Goal: Information Seeking & Learning: Learn about a topic

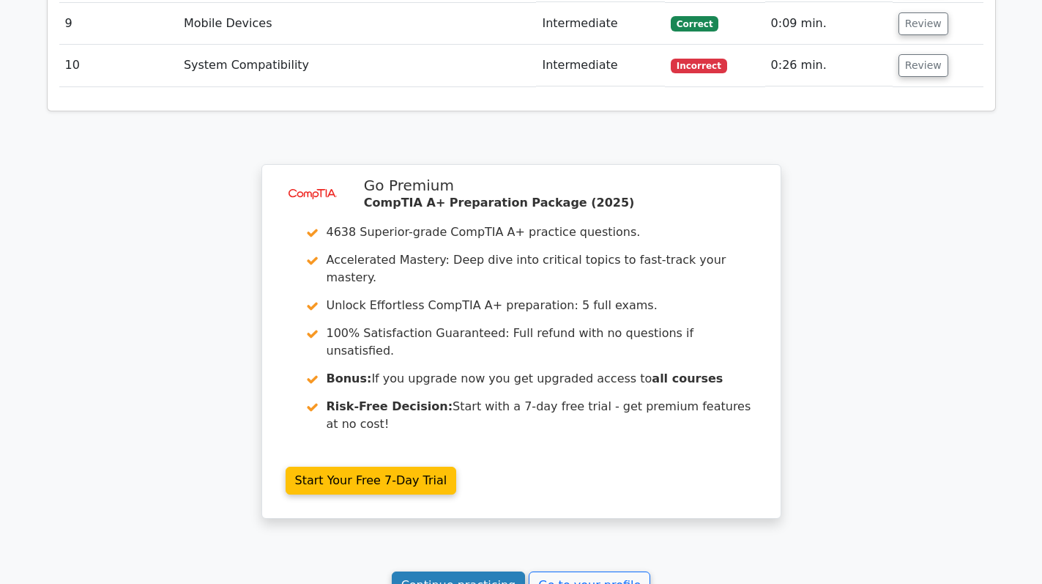
click at [451, 571] on link "Continue practicing" at bounding box center [459, 585] width 134 height 28
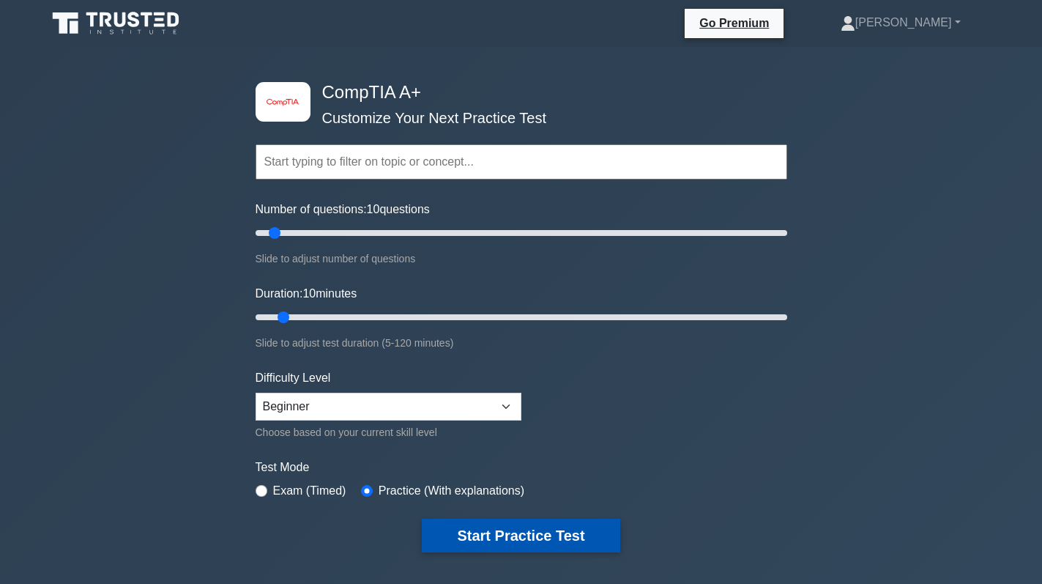
click at [525, 531] on button "Start Practice Test" at bounding box center [521, 536] width 198 height 34
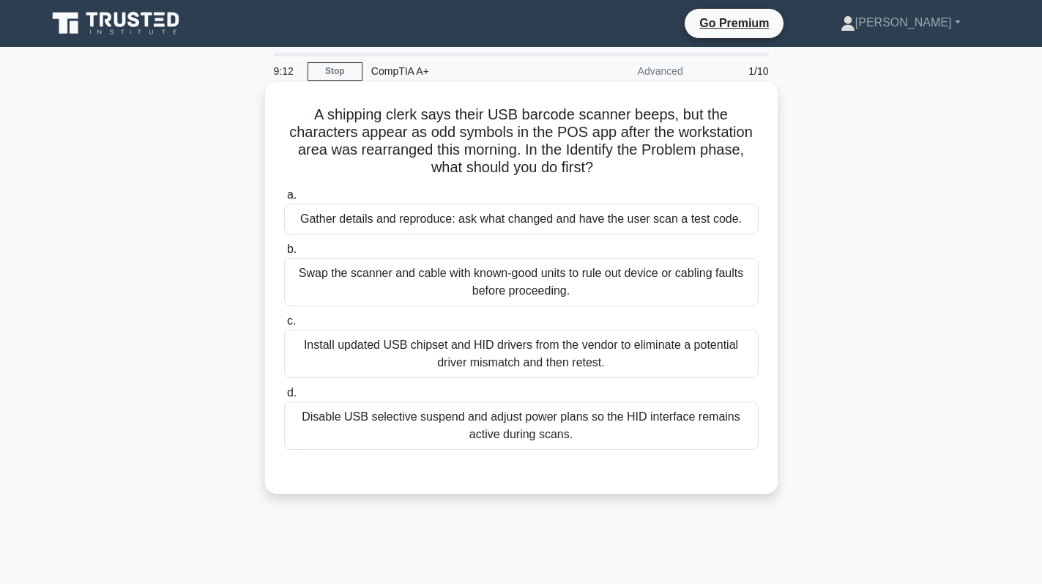
click at [707, 222] on div "Gather details and reproduce: ask what changed and have the user scan a test co…" at bounding box center [521, 219] width 475 height 31
click at [284, 200] on input "a. Gather details and reproduce: ask what changed and have the user scan a test…" at bounding box center [284, 195] width 0 height 10
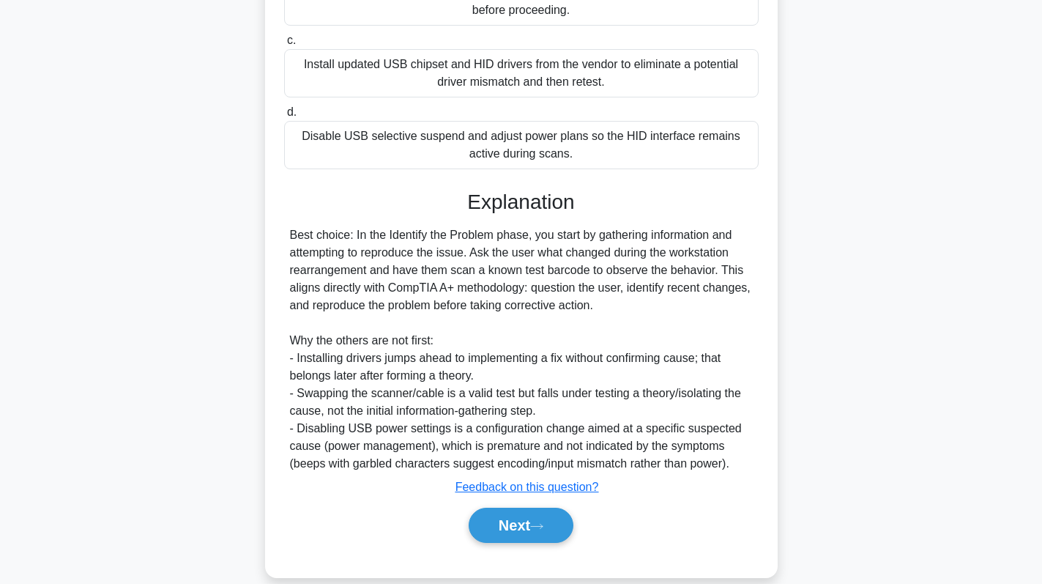
scroll to position [303, 0]
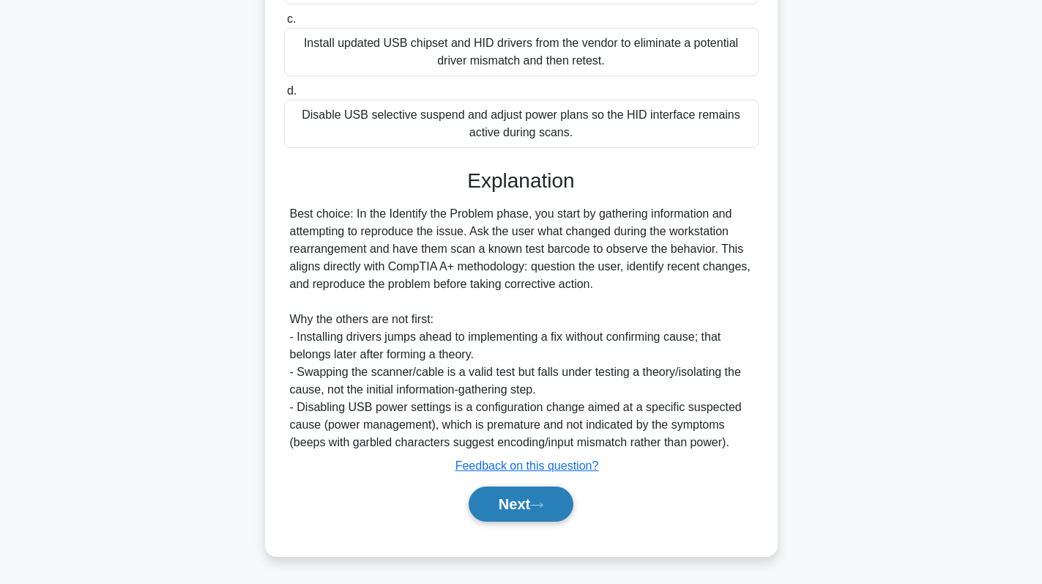
click at [506, 505] on button "Next" at bounding box center [521, 503] width 105 height 35
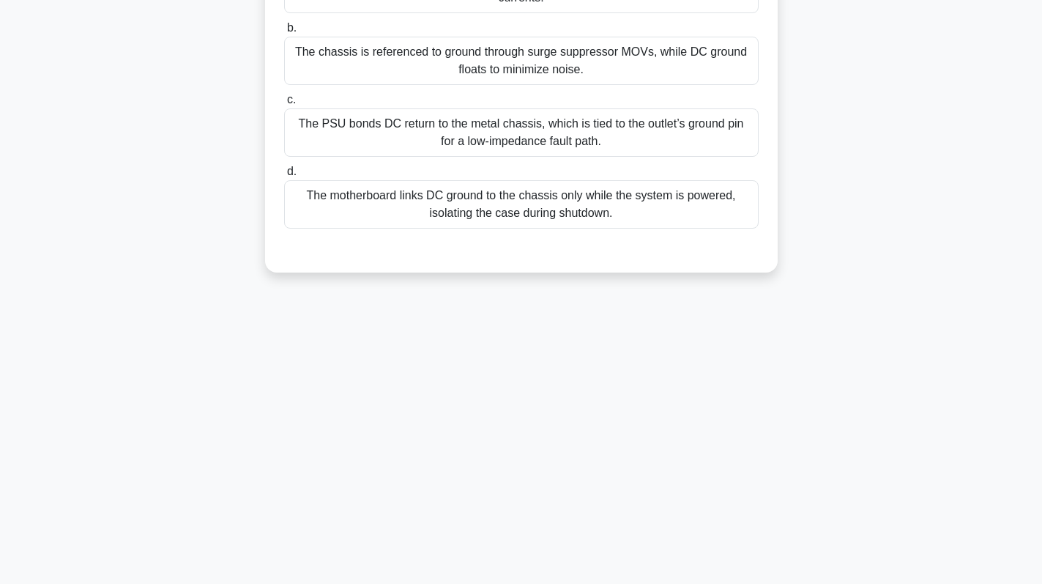
scroll to position [0, 0]
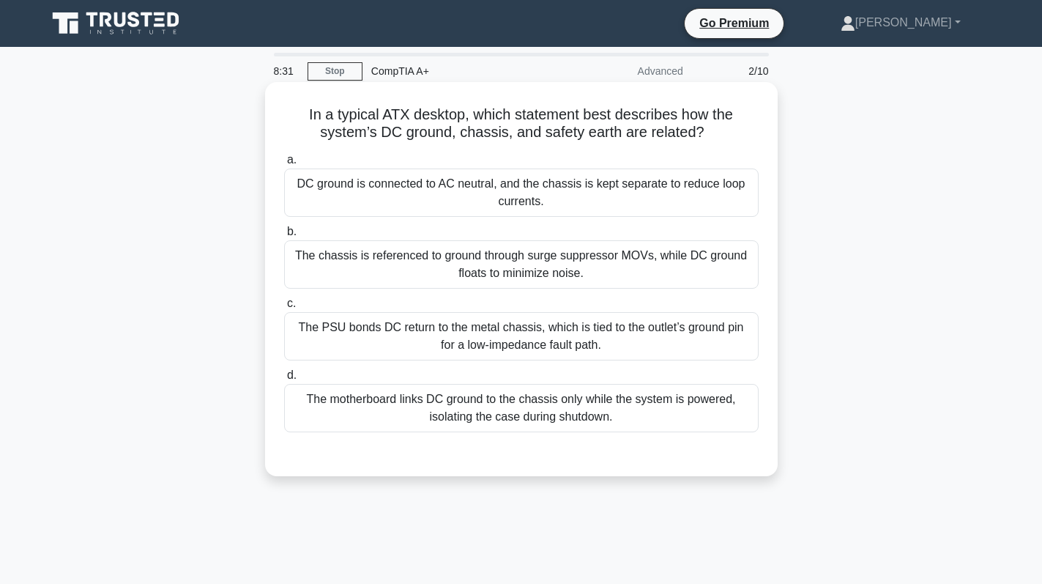
click at [546, 399] on div "The motherboard links DC ground to the chassis only while the system is powered…" at bounding box center [521, 408] width 475 height 48
click at [284, 380] on input "d. The motherboard links DC ground to the chassis only while the system is powe…" at bounding box center [284, 376] width 0 height 10
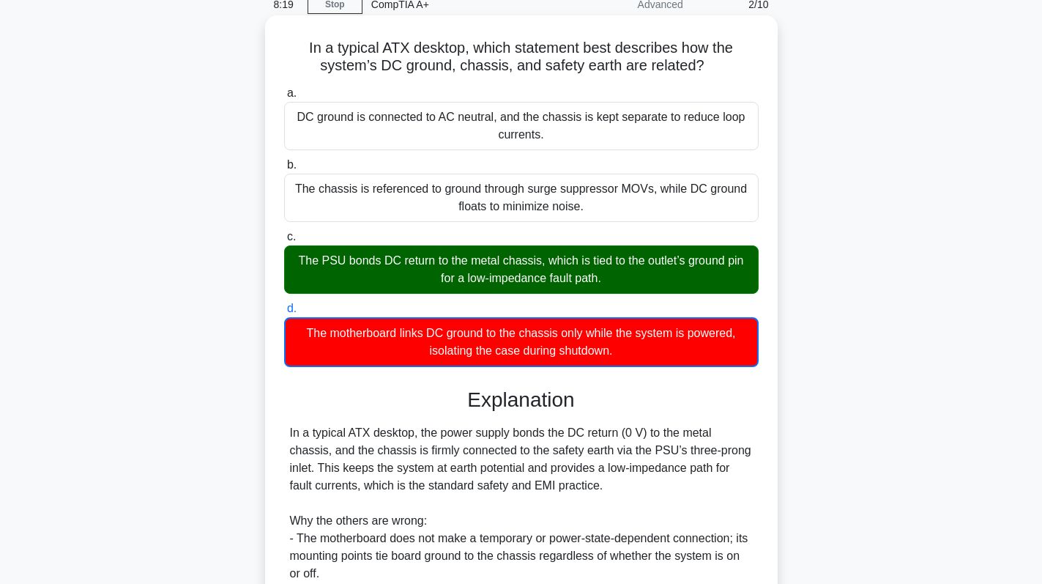
scroll to position [286, 0]
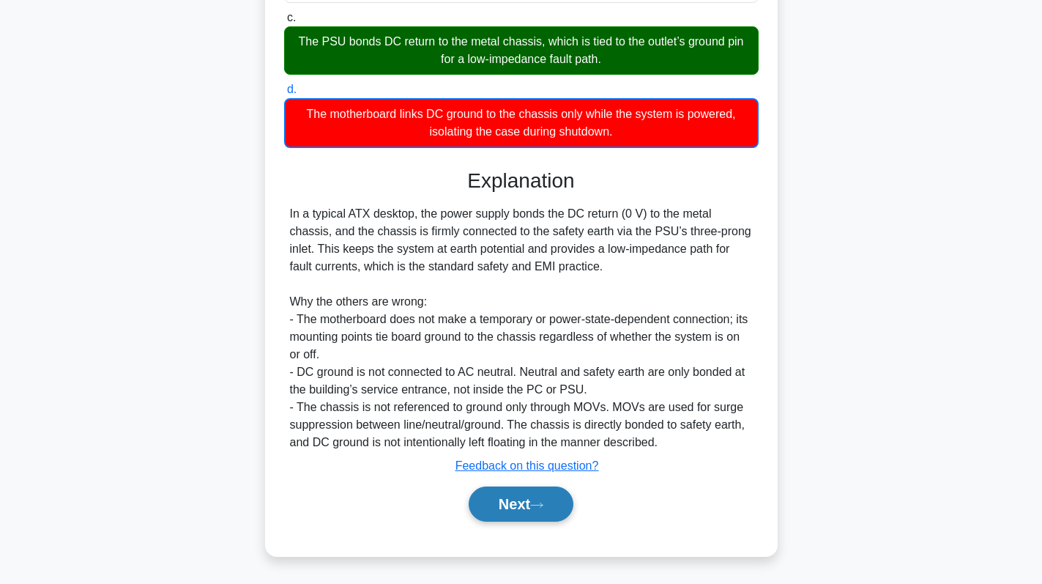
click at [536, 488] on button "Next" at bounding box center [521, 503] width 105 height 35
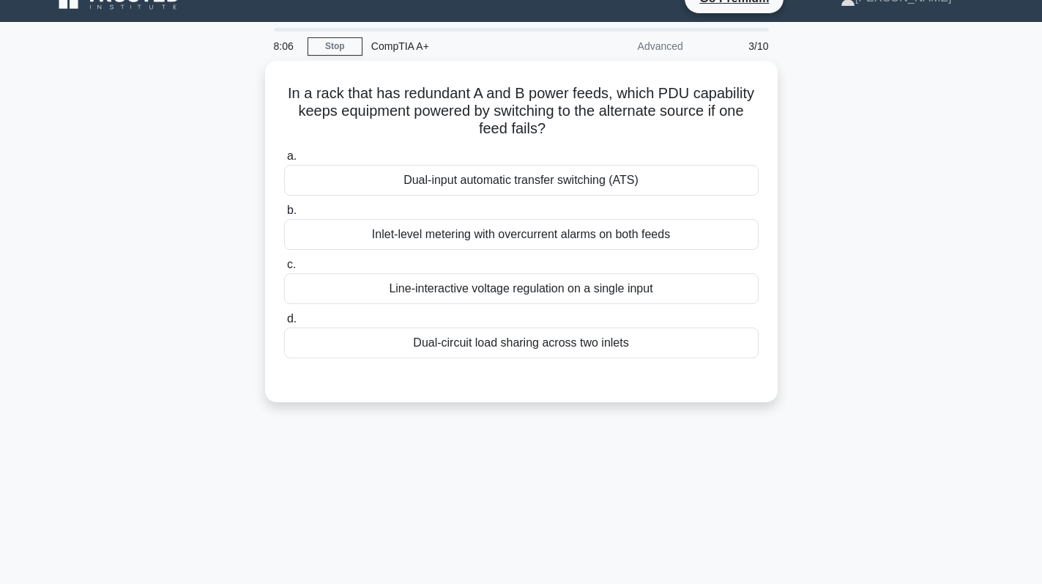
scroll to position [0, 0]
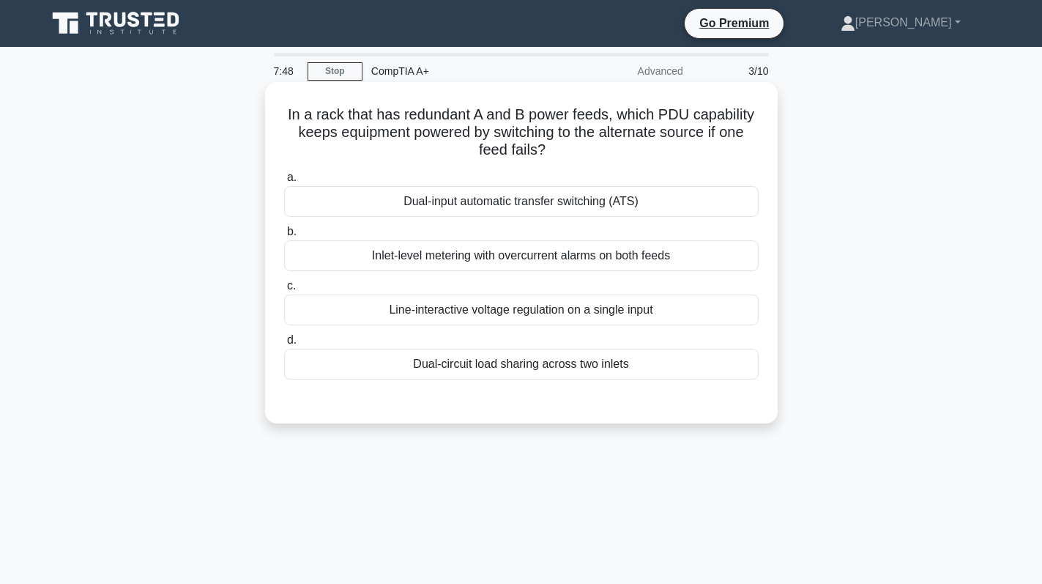
click at [684, 205] on div "Dual-input automatic transfer switching (ATS)" at bounding box center [521, 201] width 475 height 31
click at [284, 182] on input "a. Dual-input automatic transfer switching (ATS)" at bounding box center [284, 178] width 0 height 10
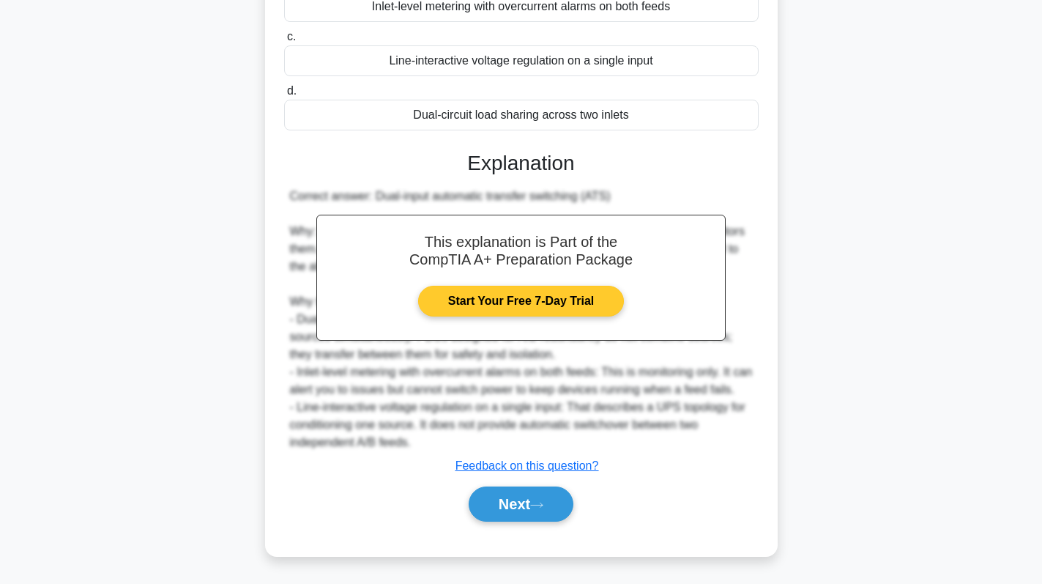
scroll to position [194, 0]
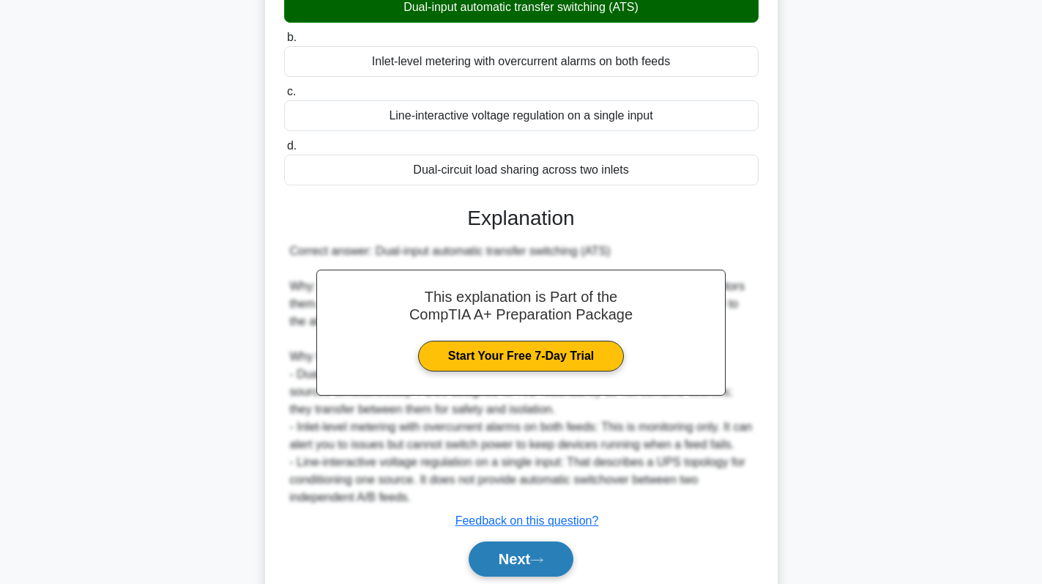
click at [514, 577] on button "Next" at bounding box center [521, 558] width 105 height 35
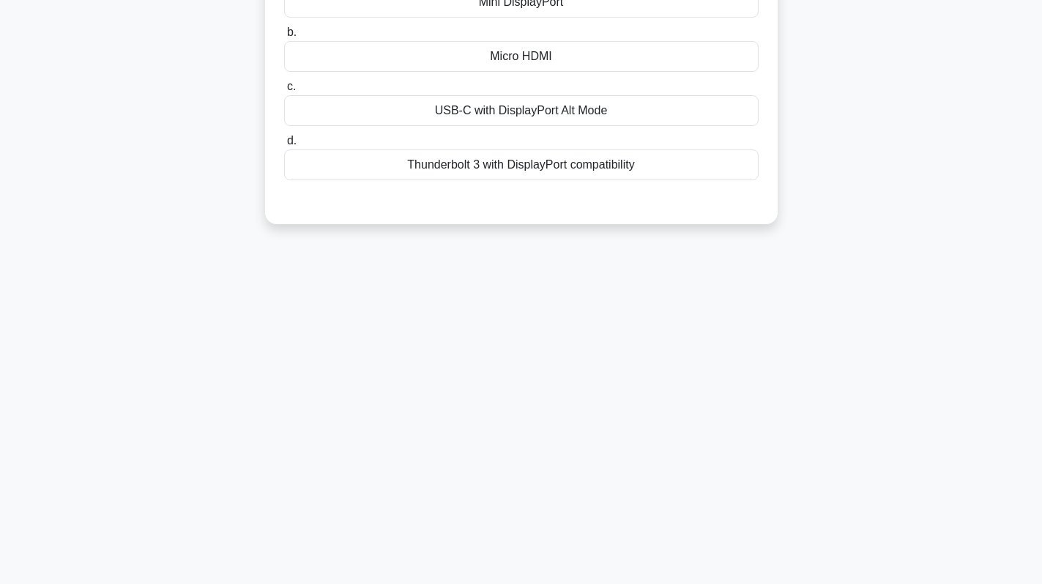
scroll to position [0, 0]
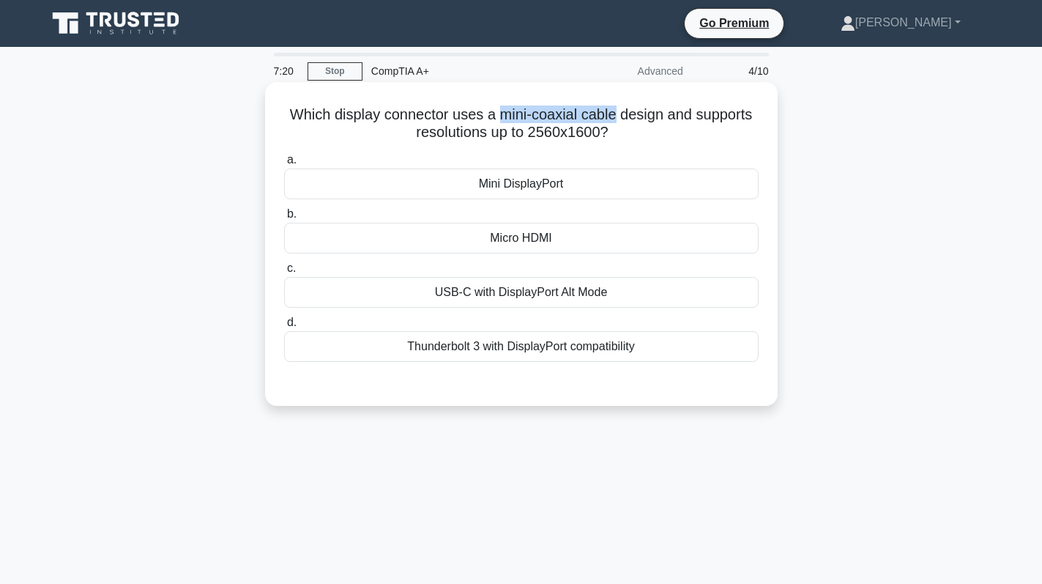
drag, startPoint x: 496, startPoint y: 115, endPoint x: 615, endPoint y: 113, distance: 118.7
click at [615, 113] on h5 "Which display connector uses a mini-coaxial cable design and supports resolutio…" at bounding box center [522, 123] width 478 height 37
copy h5 "mini-coaxial cable"
click at [589, 186] on div "Mini DisplayPort" at bounding box center [521, 183] width 475 height 31
click at [284, 165] on input "a. Mini DisplayPort" at bounding box center [284, 160] width 0 height 10
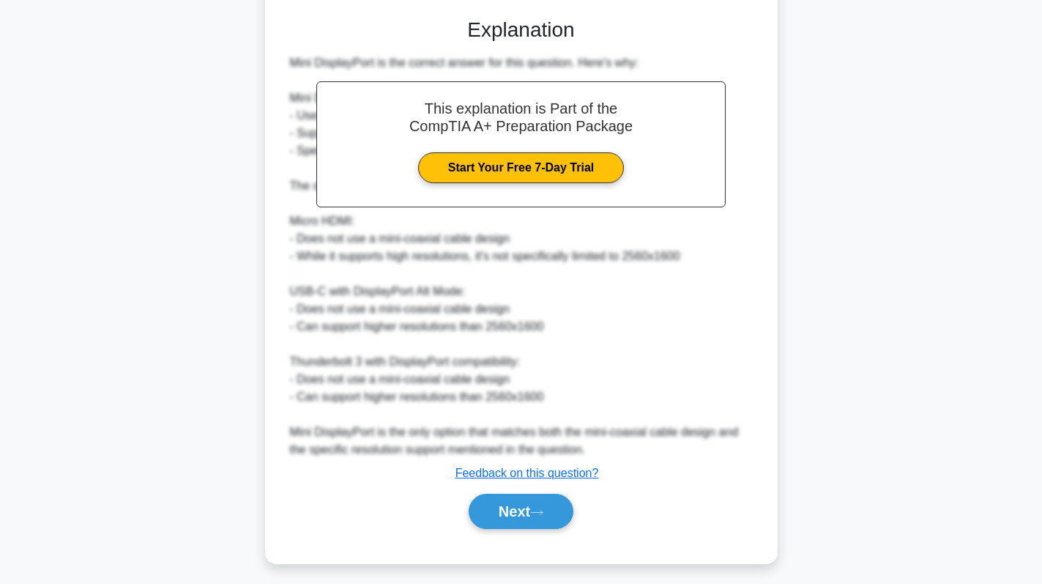
scroll to position [373, 0]
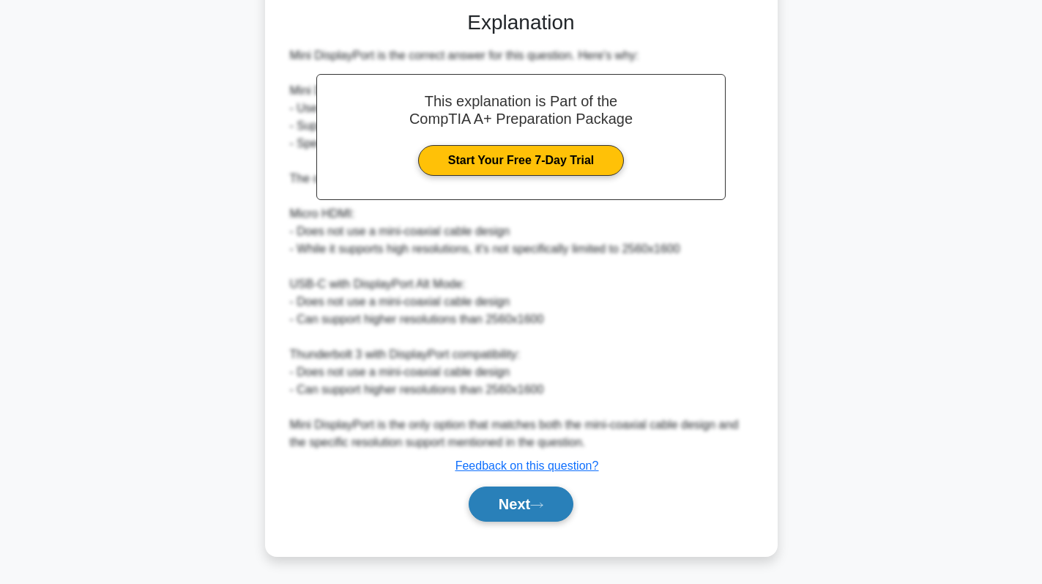
click at [503, 498] on button "Next" at bounding box center [521, 503] width 105 height 35
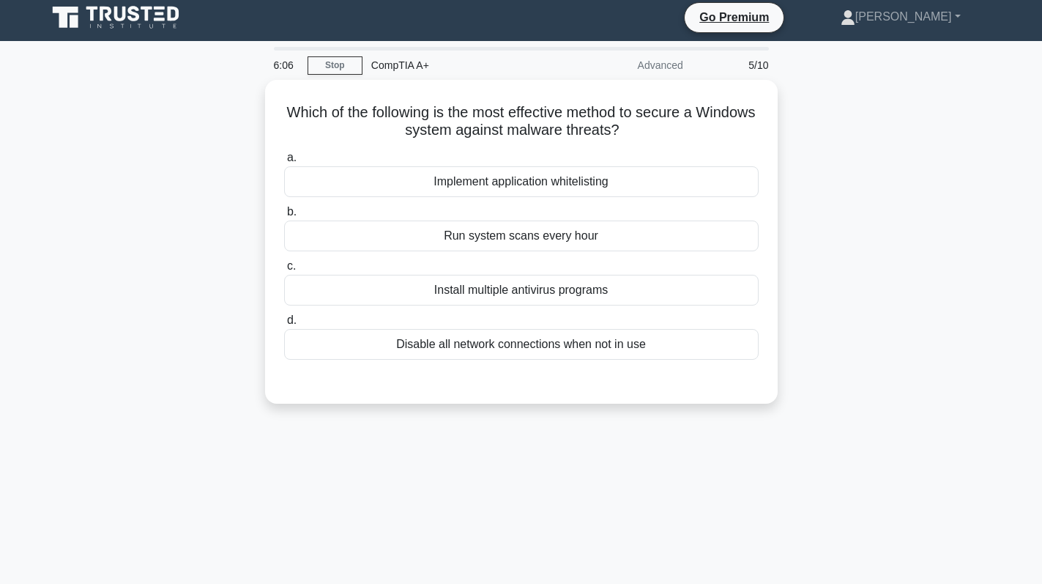
scroll to position [0, 0]
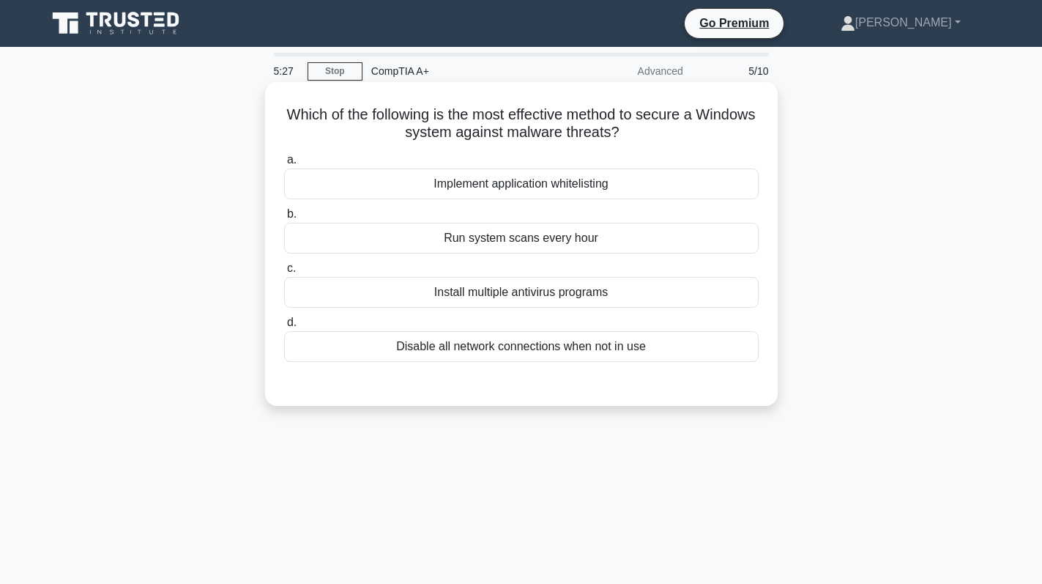
click at [665, 328] on label "d. Disable all network connections when not in use" at bounding box center [521, 338] width 475 height 48
click at [284, 327] on input "d. Disable all network connections when not in use" at bounding box center [284, 323] width 0 height 10
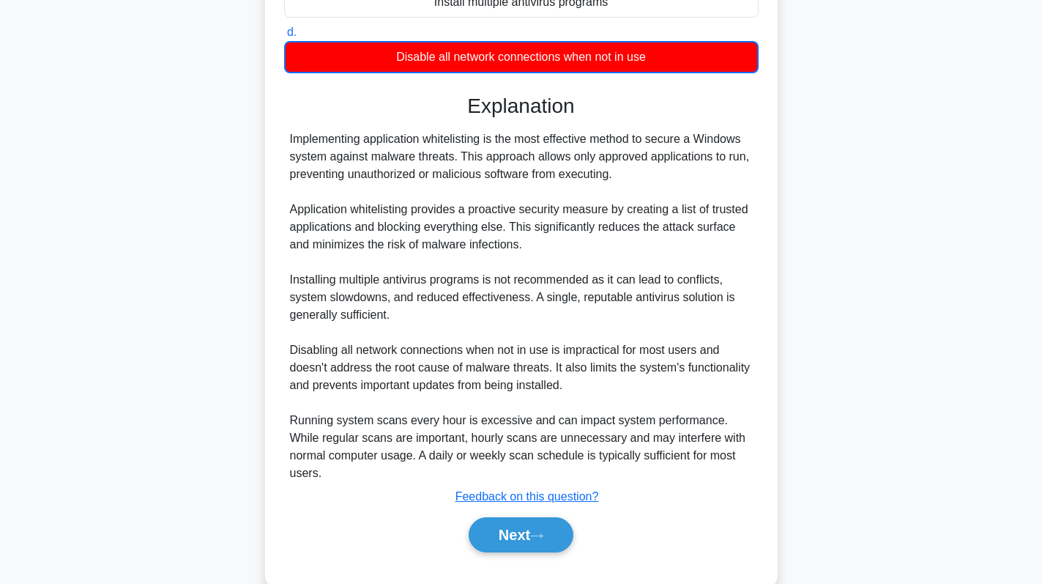
scroll to position [293, 0]
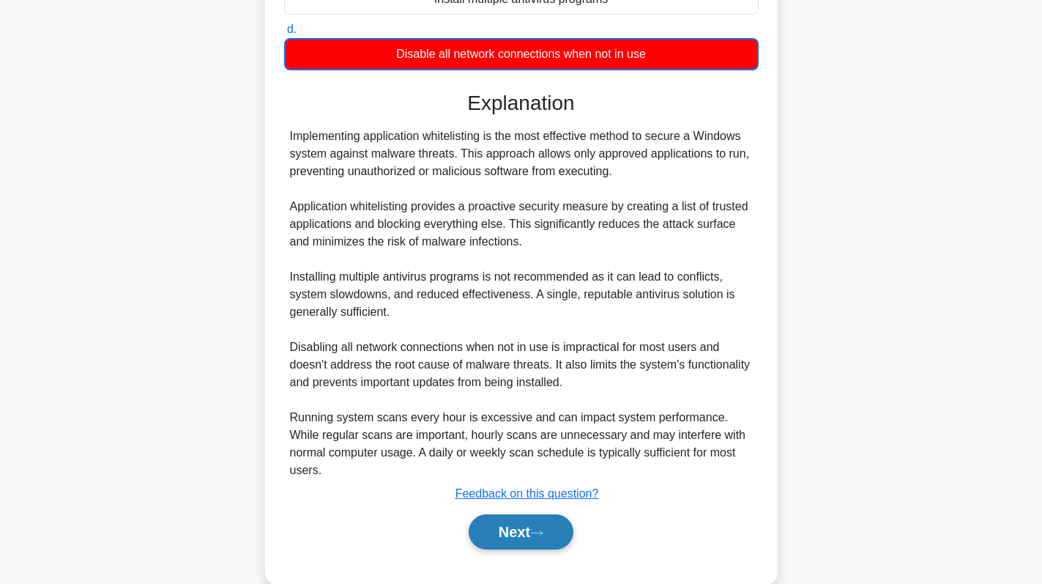
click at [534, 514] on button "Next" at bounding box center [521, 531] width 105 height 35
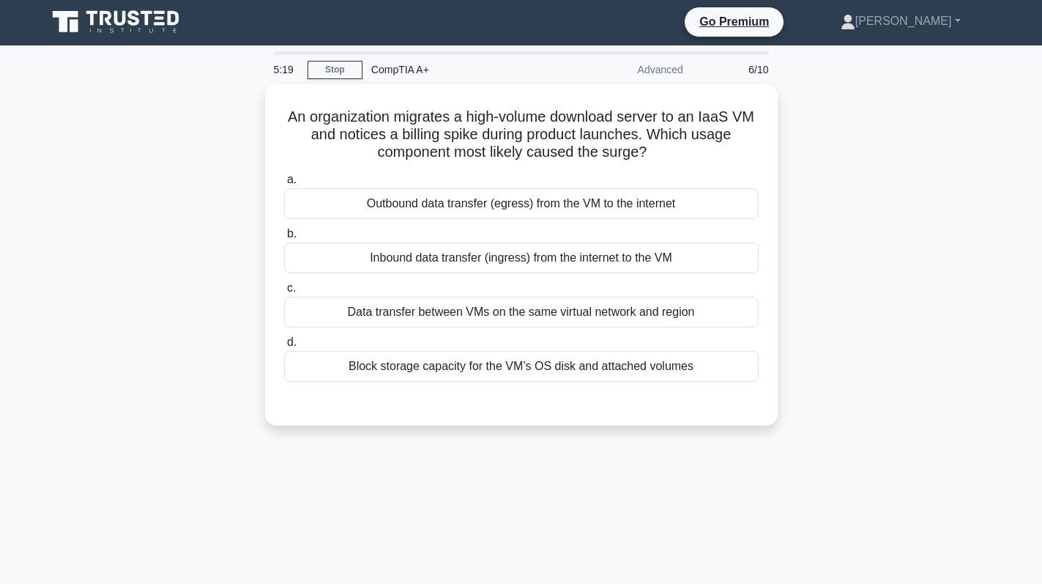
scroll to position [0, 0]
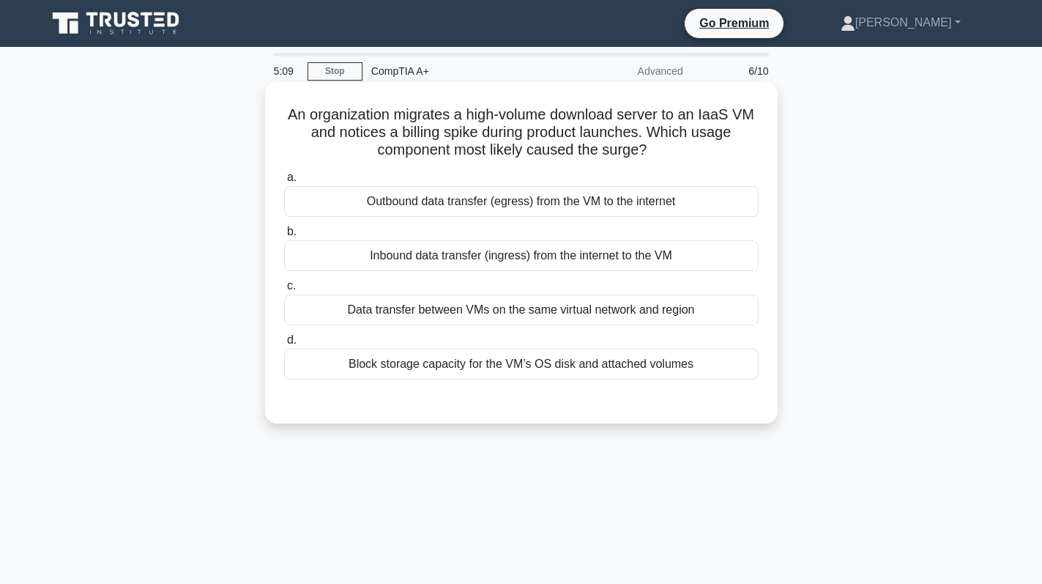
click at [523, 260] on div "Inbound data transfer (ingress) from the internet to the VM" at bounding box center [521, 255] width 475 height 31
click at [284, 237] on input "b. Inbound data transfer (ingress) from the internet to the VM" at bounding box center [284, 232] width 0 height 10
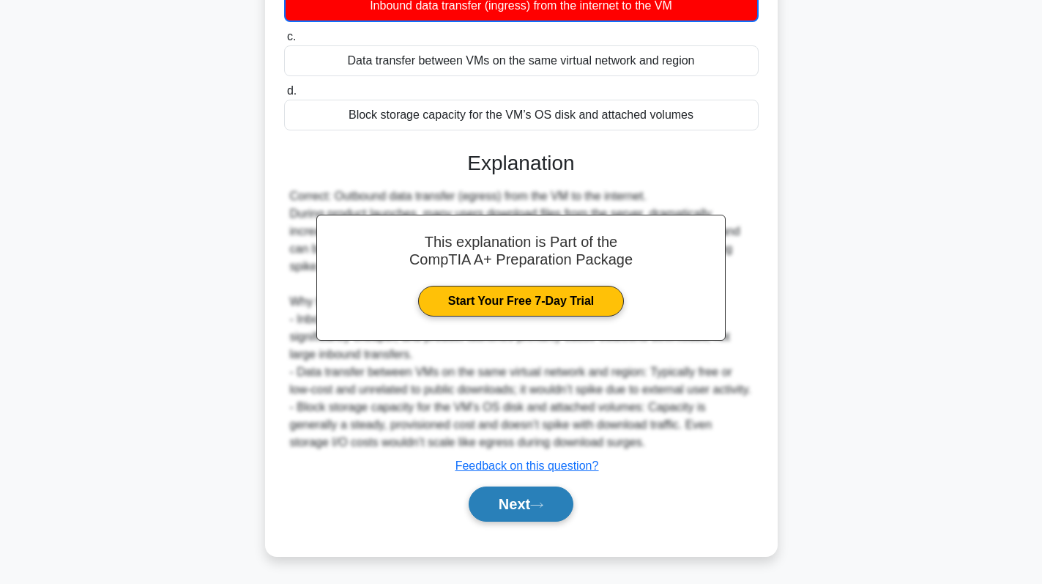
click at [519, 511] on button "Next" at bounding box center [521, 503] width 105 height 35
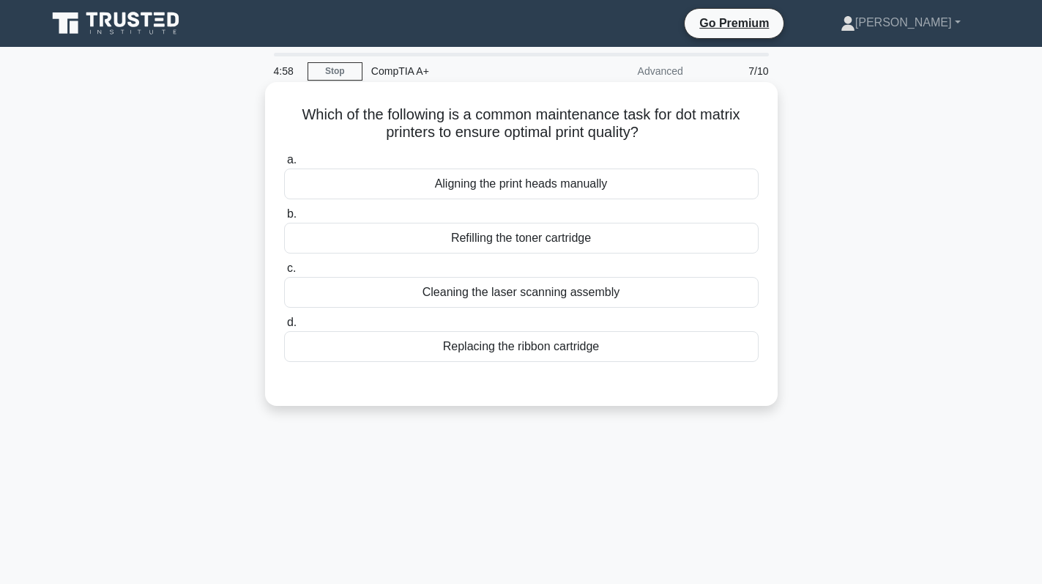
click at [668, 352] on div "Replacing the ribbon cartridge" at bounding box center [521, 346] width 475 height 31
click at [284, 327] on input "d. Replacing the ribbon cartridge" at bounding box center [284, 323] width 0 height 10
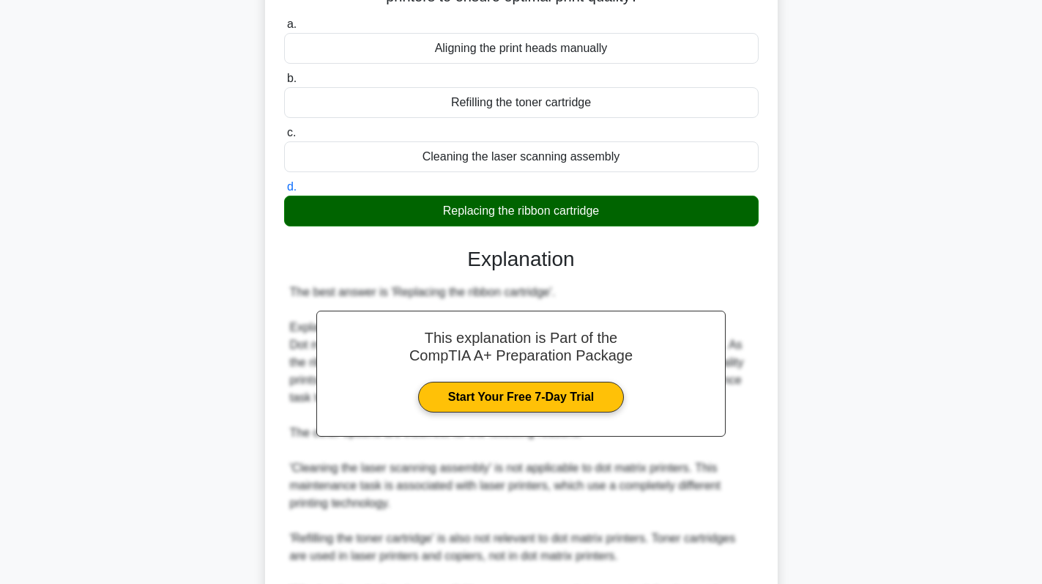
scroll to position [355, 0]
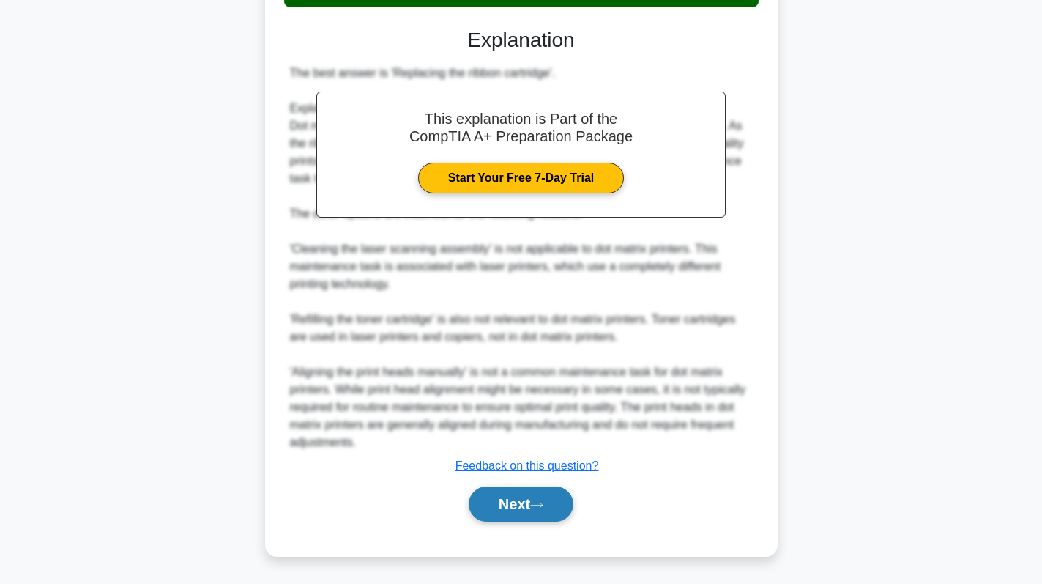
click at [515, 494] on button "Next" at bounding box center [521, 503] width 105 height 35
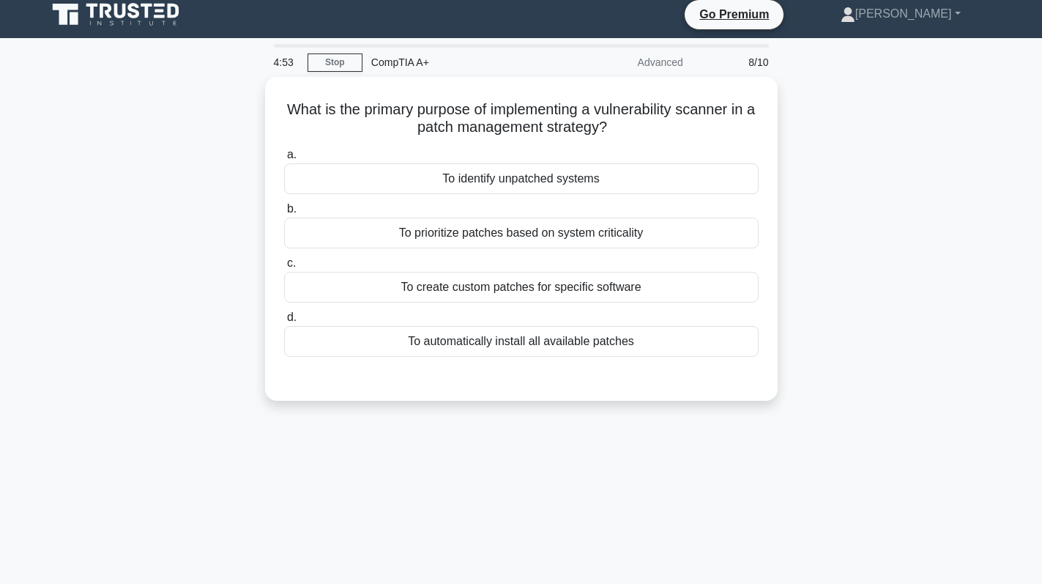
scroll to position [0, 0]
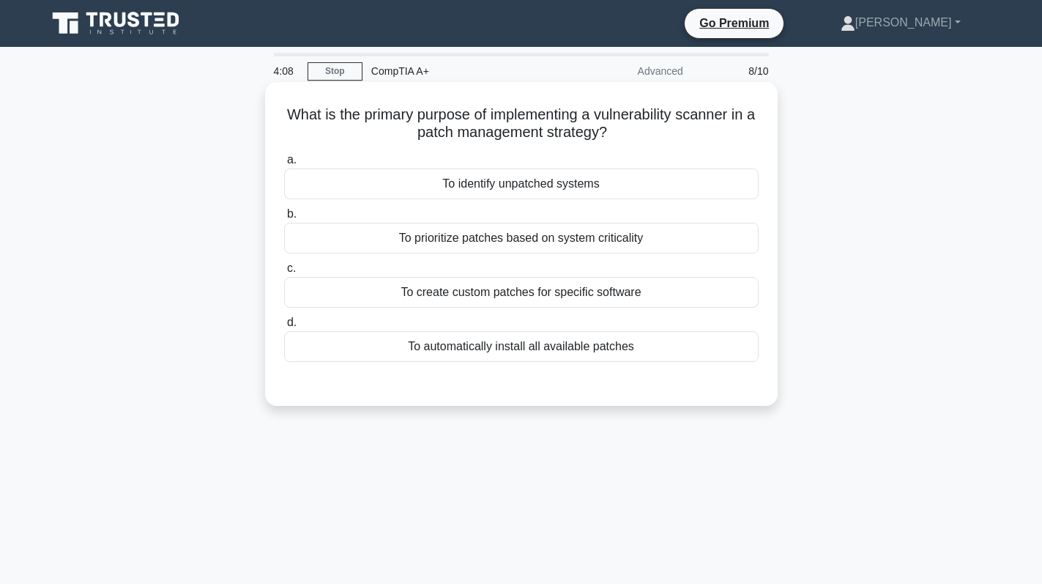
click at [658, 285] on div "To create custom patches for specific software" at bounding box center [521, 292] width 475 height 31
click at [284, 273] on input "c. To create custom patches for specific software" at bounding box center [284, 269] width 0 height 10
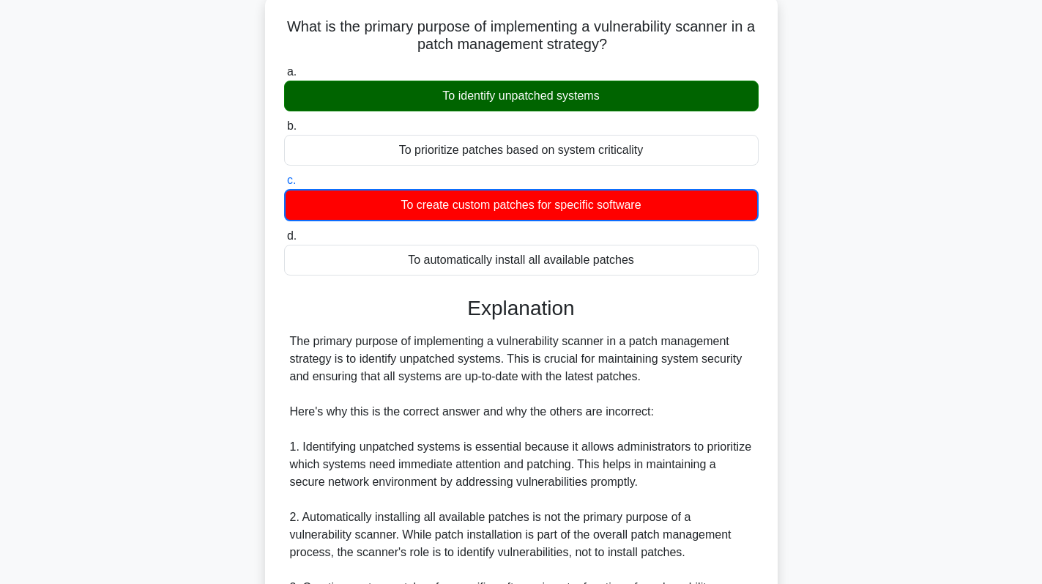
scroll to position [427, 0]
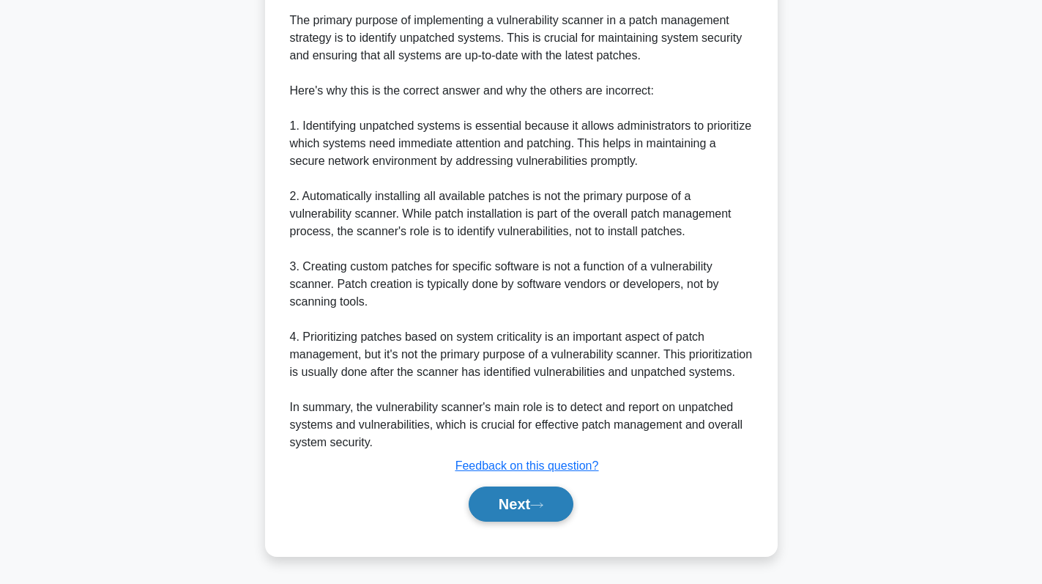
click at [519, 496] on button "Next" at bounding box center [521, 503] width 105 height 35
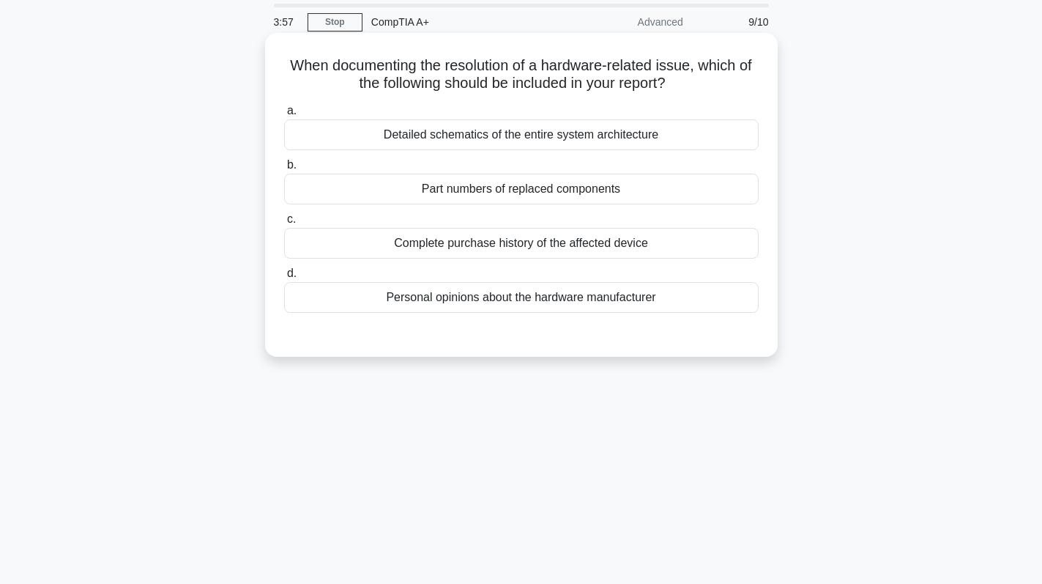
scroll to position [0, 0]
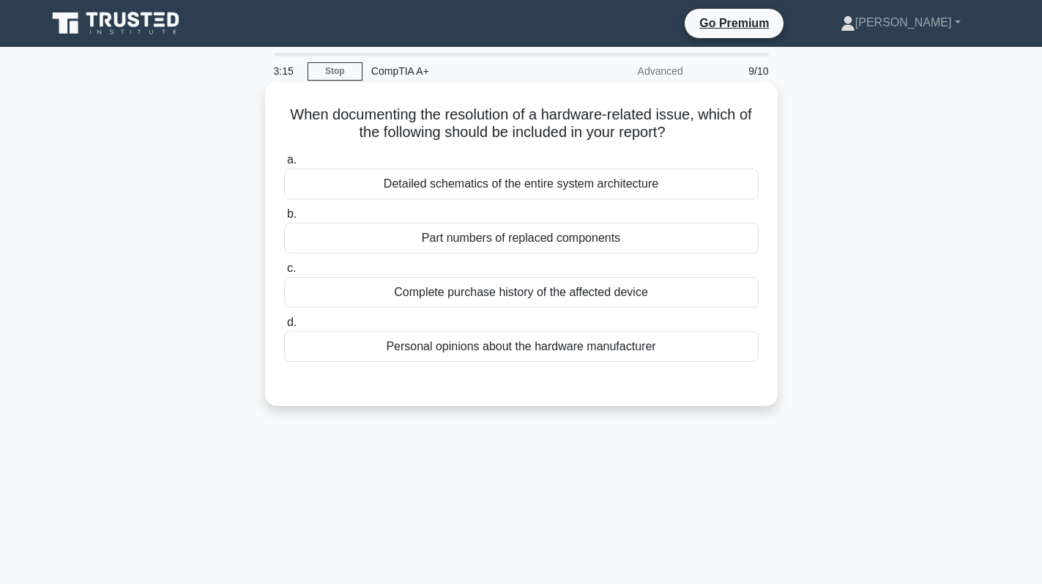
click at [619, 237] on div "Part numbers of replaced components" at bounding box center [521, 238] width 475 height 31
click at [284, 219] on input "b. Part numbers of replaced components" at bounding box center [284, 215] width 0 height 10
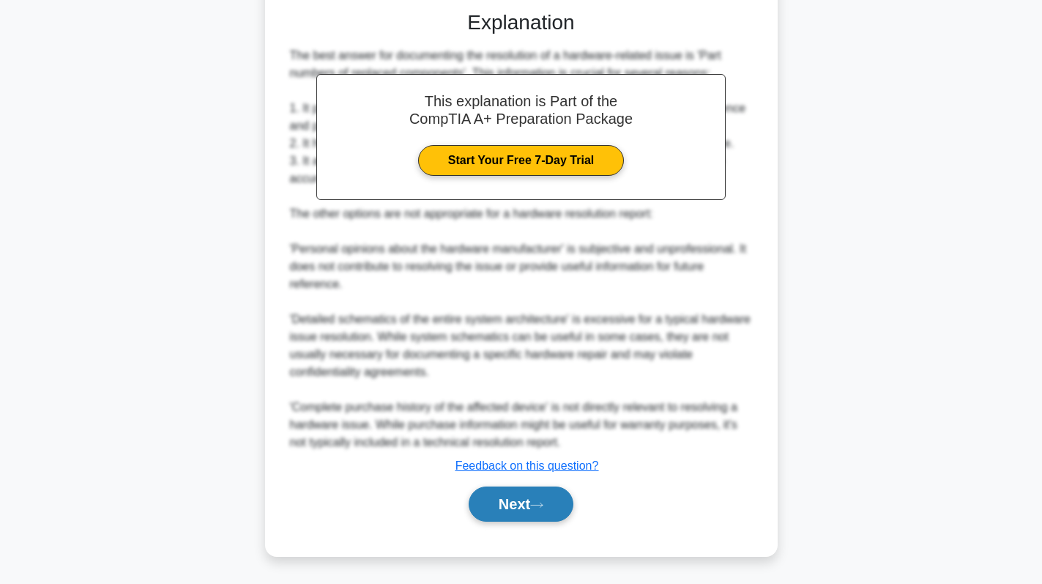
click at [537, 499] on button "Next" at bounding box center [521, 503] width 105 height 35
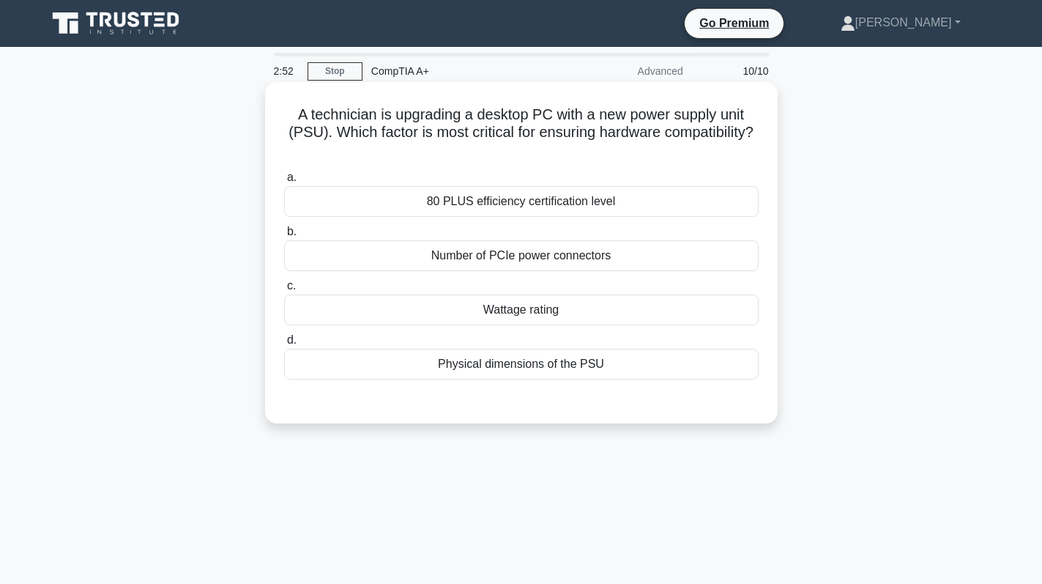
click at [598, 368] on div "Physical dimensions of the PSU" at bounding box center [521, 364] width 475 height 31
click at [284, 345] on input "d. Physical dimensions of the PSU" at bounding box center [284, 341] width 0 height 10
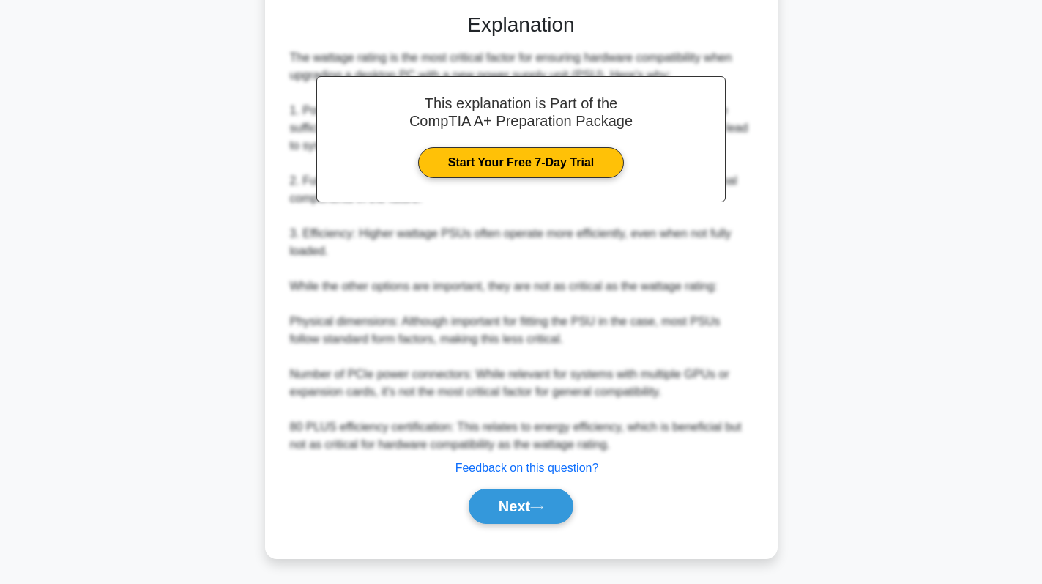
scroll to position [392, 0]
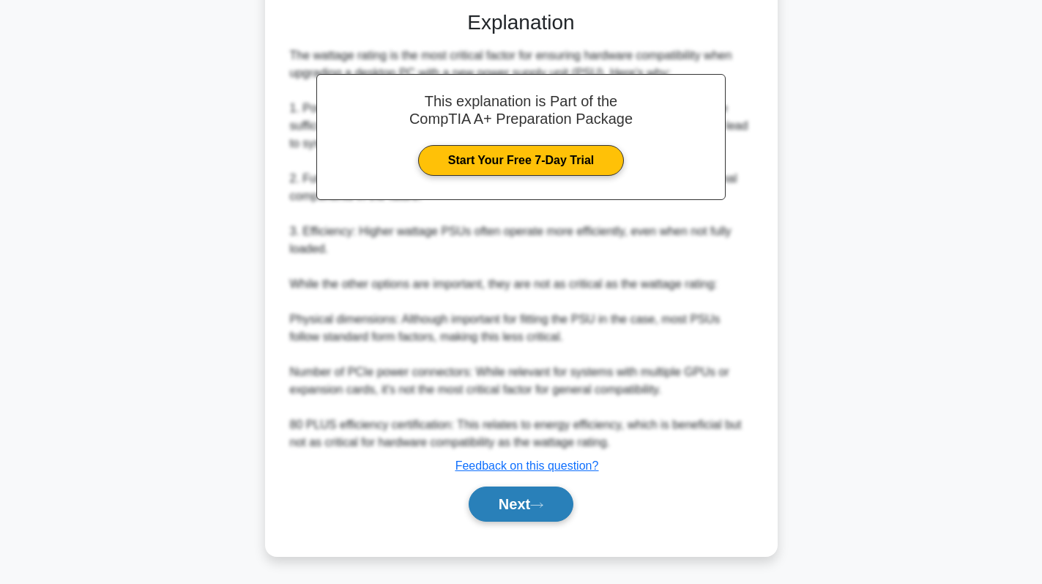
click at [541, 498] on button "Next" at bounding box center [521, 503] width 105 height 35
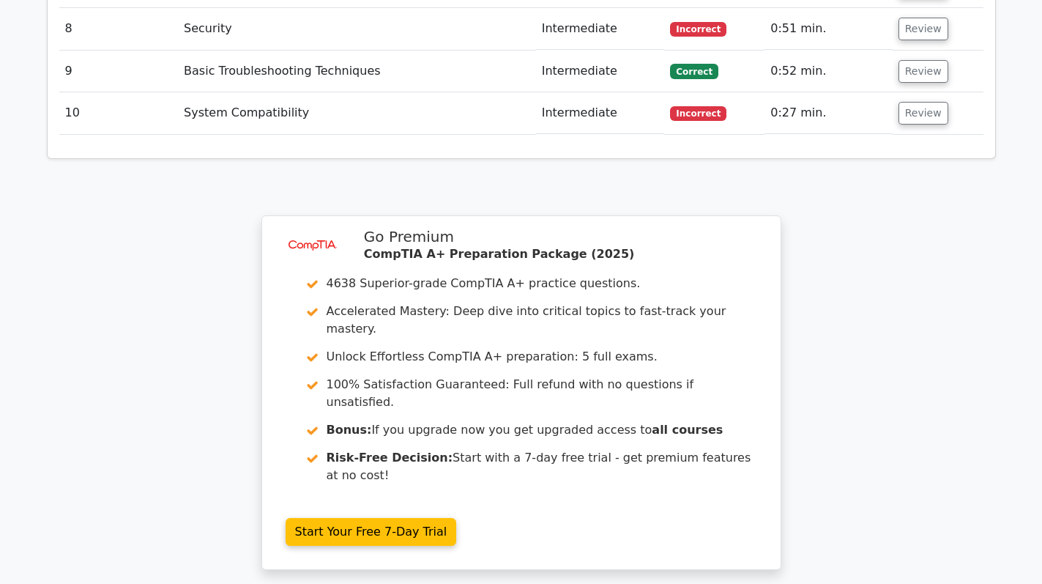
scroll to position [2344, 0]
